Goal: Book appointment/travel/reservation

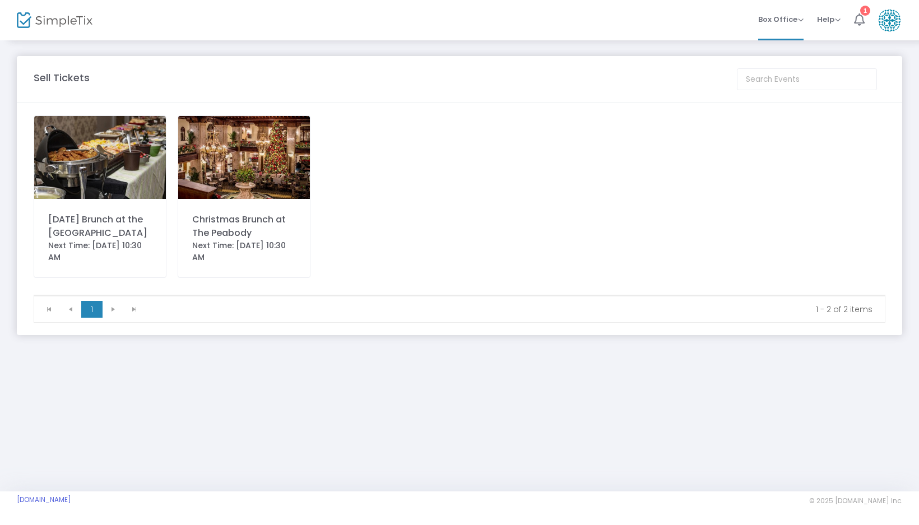
click at [862, 12] on div "1" at bounding box center [865, 11] width 10 height 10
click at [85, 210] on div "Thanksgiving Brunch at the Peabody Next Time: 11/27/2025 10:30 AM" at bounding box center [100, 196] width 133 height 163
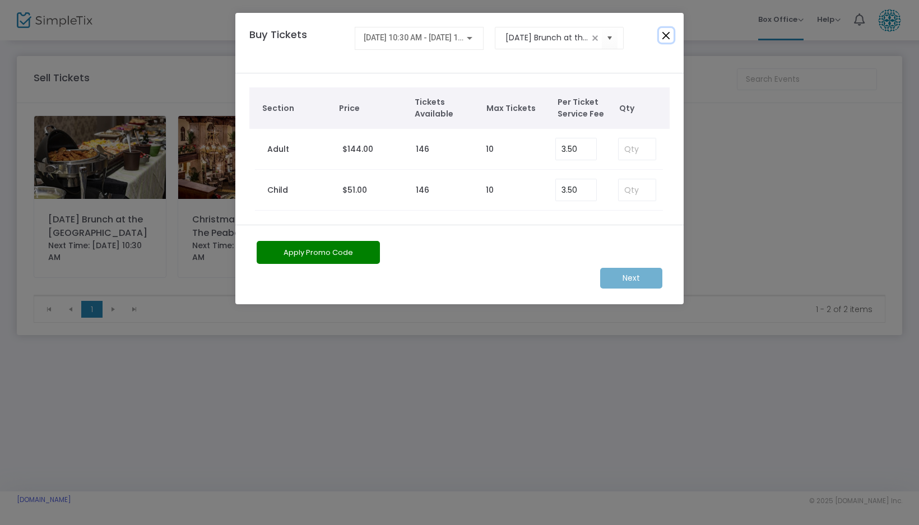
click at [671, 31] on button "Close" at bounding box center [666, 35] width 15 height 15
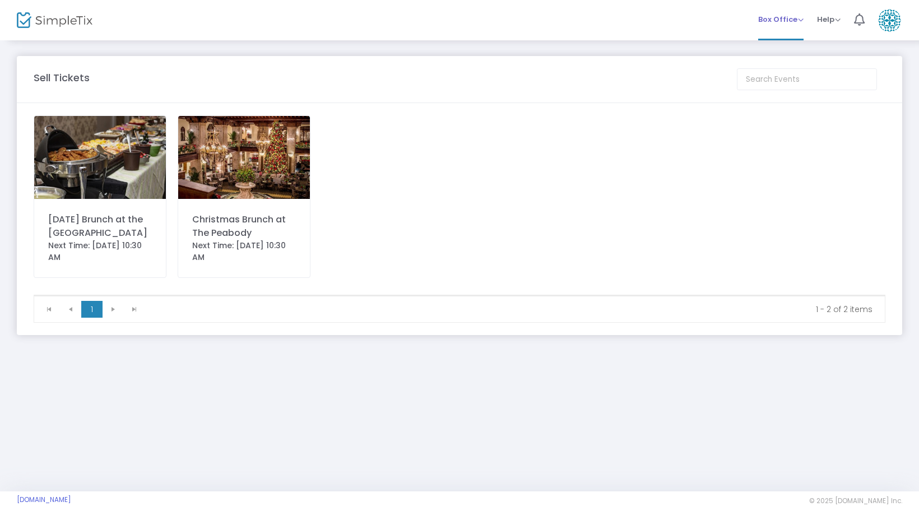
click at [799, 20] on span "Box Office" at bounding box center [780, 19] width 45 height 11
click at [796, 21] on span "Box Office" at bounding box center [780, 19] width 45 height 11
click at [795, 58] on li "Bookings" at bounding box center [798, 60] width 80 height 22
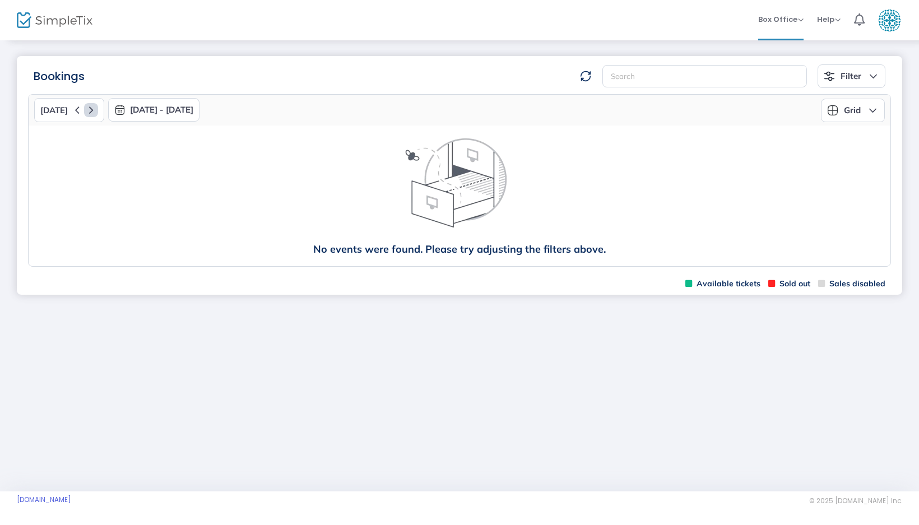
click at [89, 112] on icon at bounding box center [91, 110] width 14 height 14
click at [119, 109] on img "button" at bounding box center [119, 109] width 11 height 11
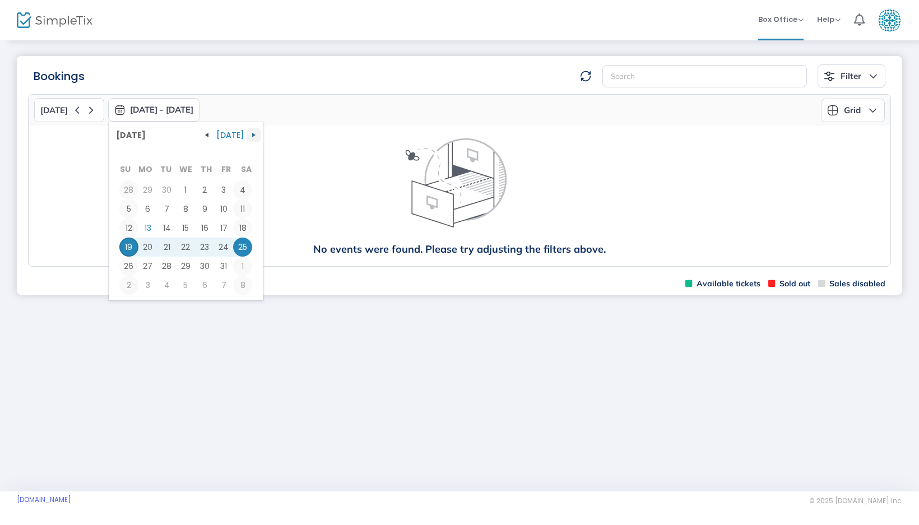
click at [251, 133] on span "button" at bounding box center [253, 135] width 9 height 9
click at [200, 264] on span "27" at bounding box center [204, 266] width 19 height 19
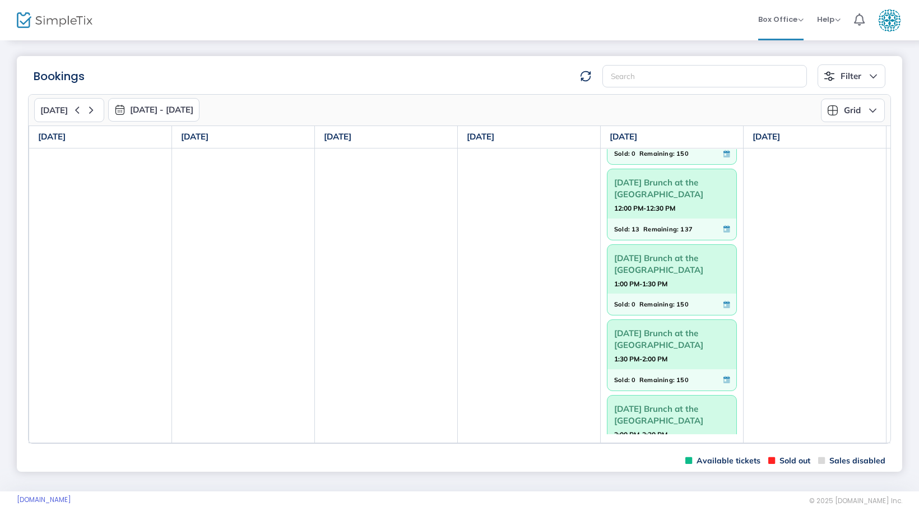
scroll to position [224, 0]
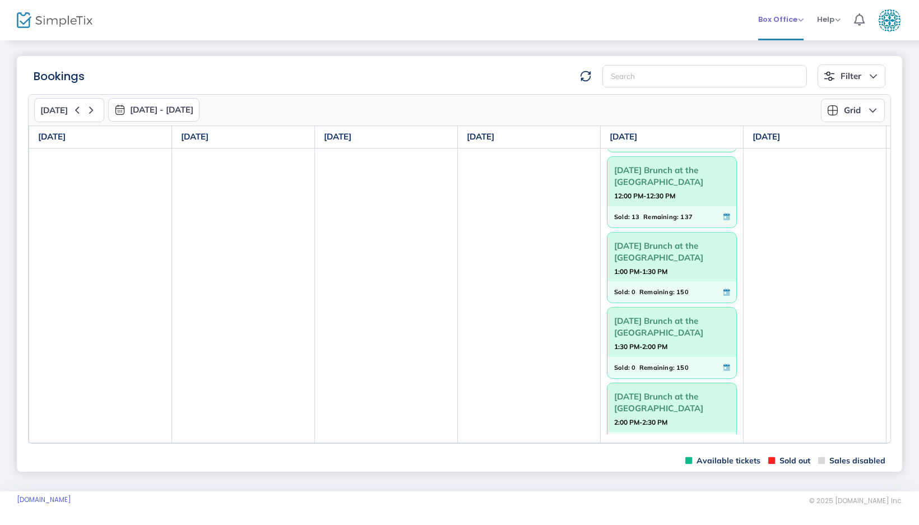
click at [800, 19] on span "Box Office" at bounding box center [780, 19] width 45 height 11
click at [801, 200] on td at bounding box center [815, 295] width 143 height 295
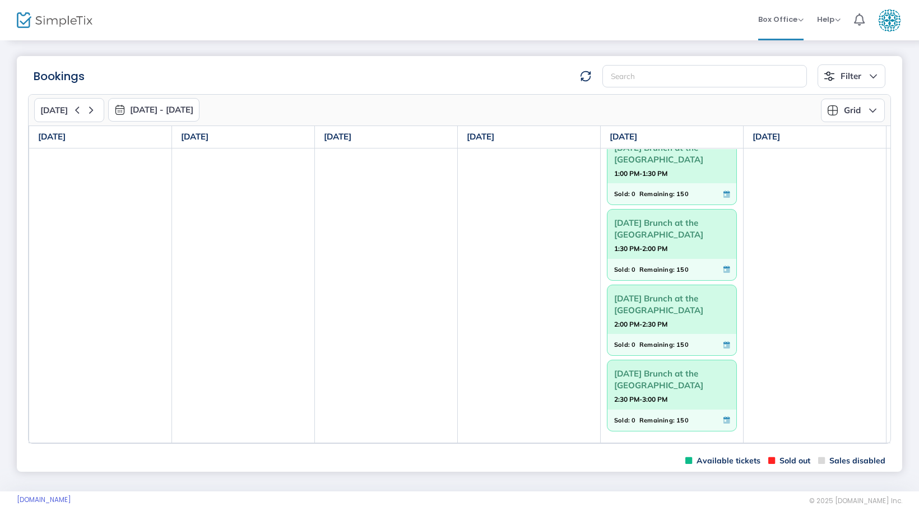
scroll to position [325, 0]
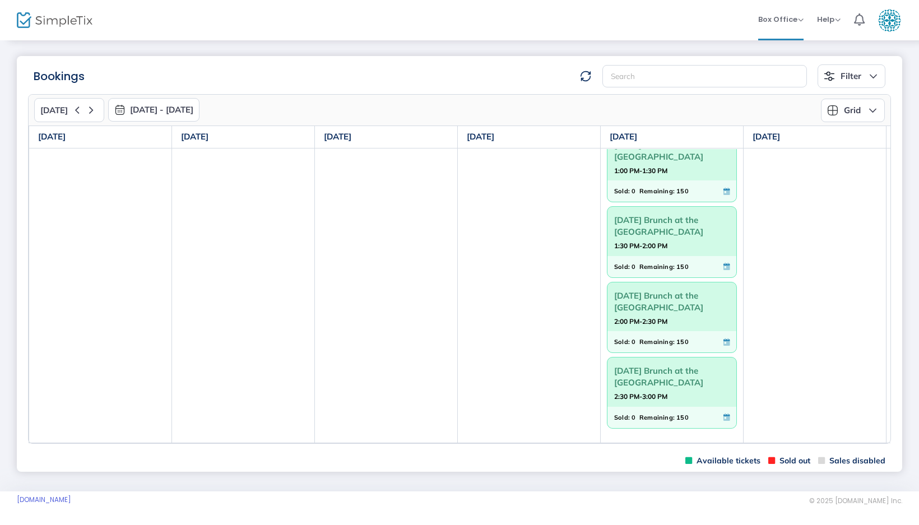
click at [894, 20] on img at bounding box center [889, 20] width 23 height 23
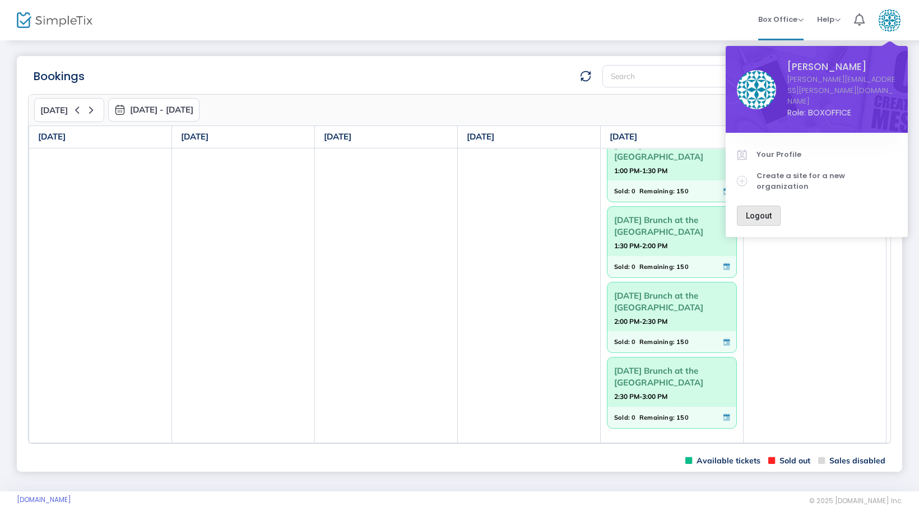
click at [770, 211] on span "Logout" at bounding box center [759, 215] width 26 height 9
